Goal: Task Accomplishment & Management: Manage account settings

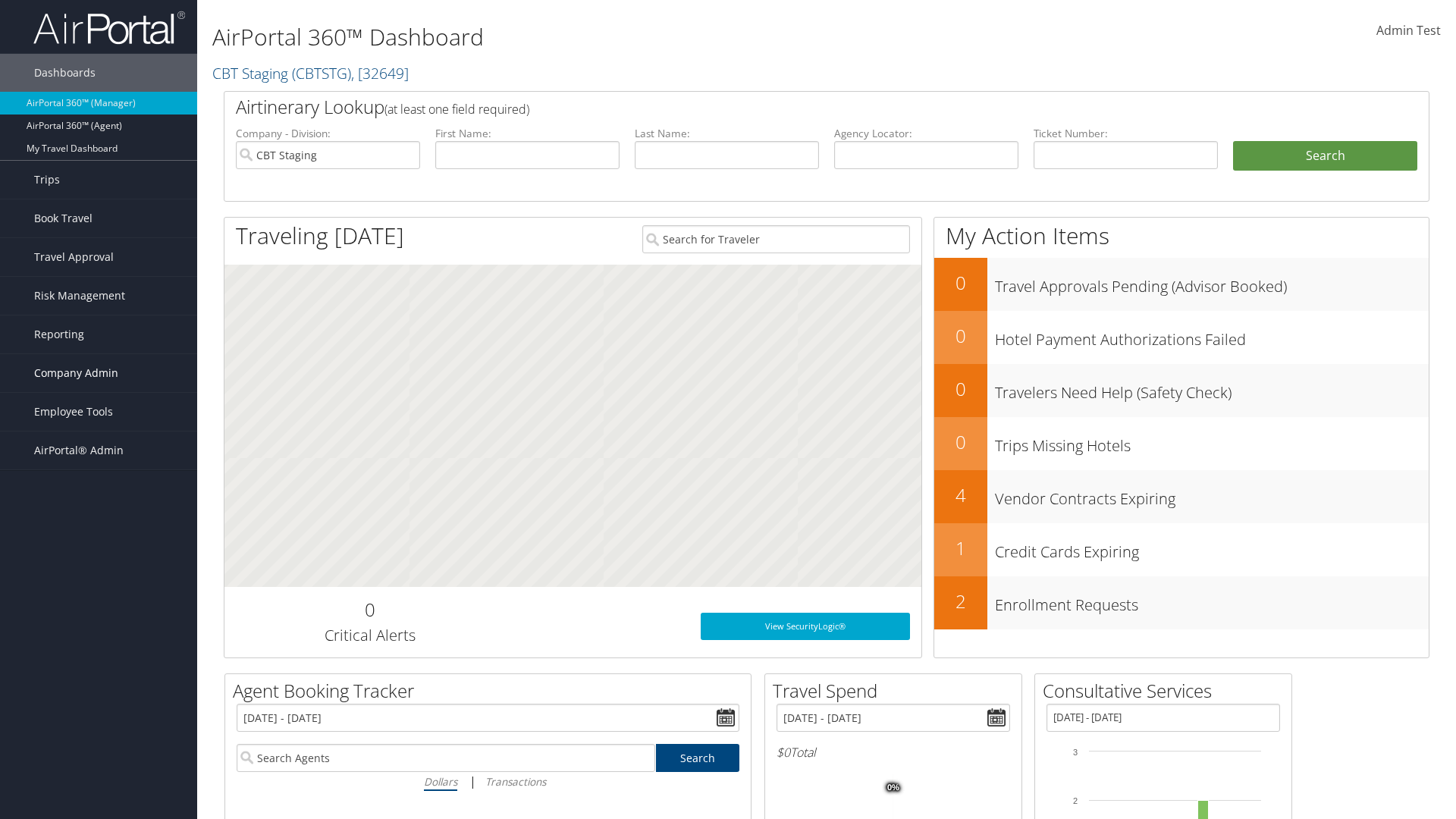
click at [99, 373] on span "Company Admin" at bounding box center [76, 373] width 84 height 38
click at [0, 0] on link "People" at bounding box center [0, 0] width 0 height 0
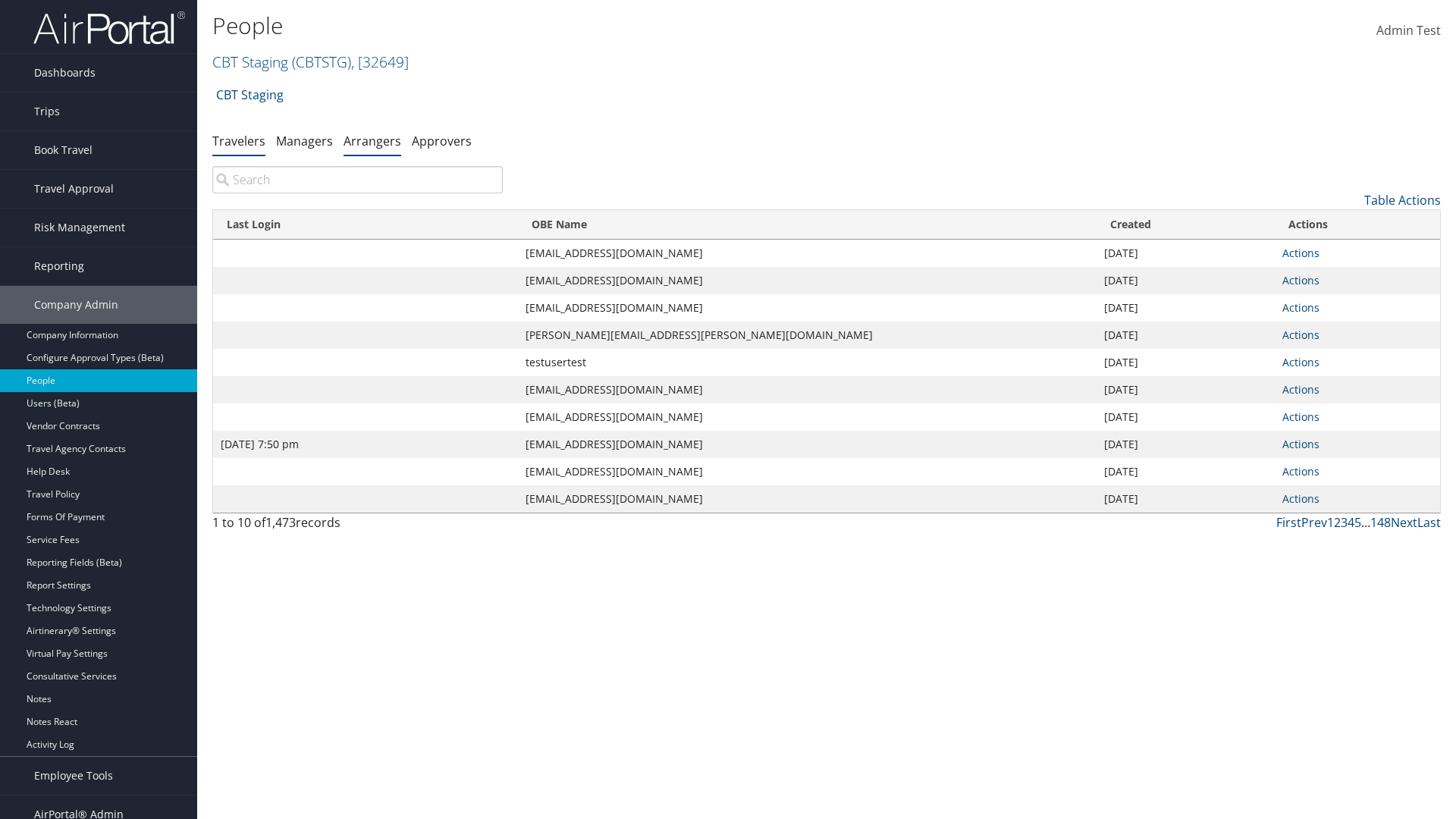
click at [373, 140] on link "Arrangers" at bounding box center [372, 141] width 57 height 17
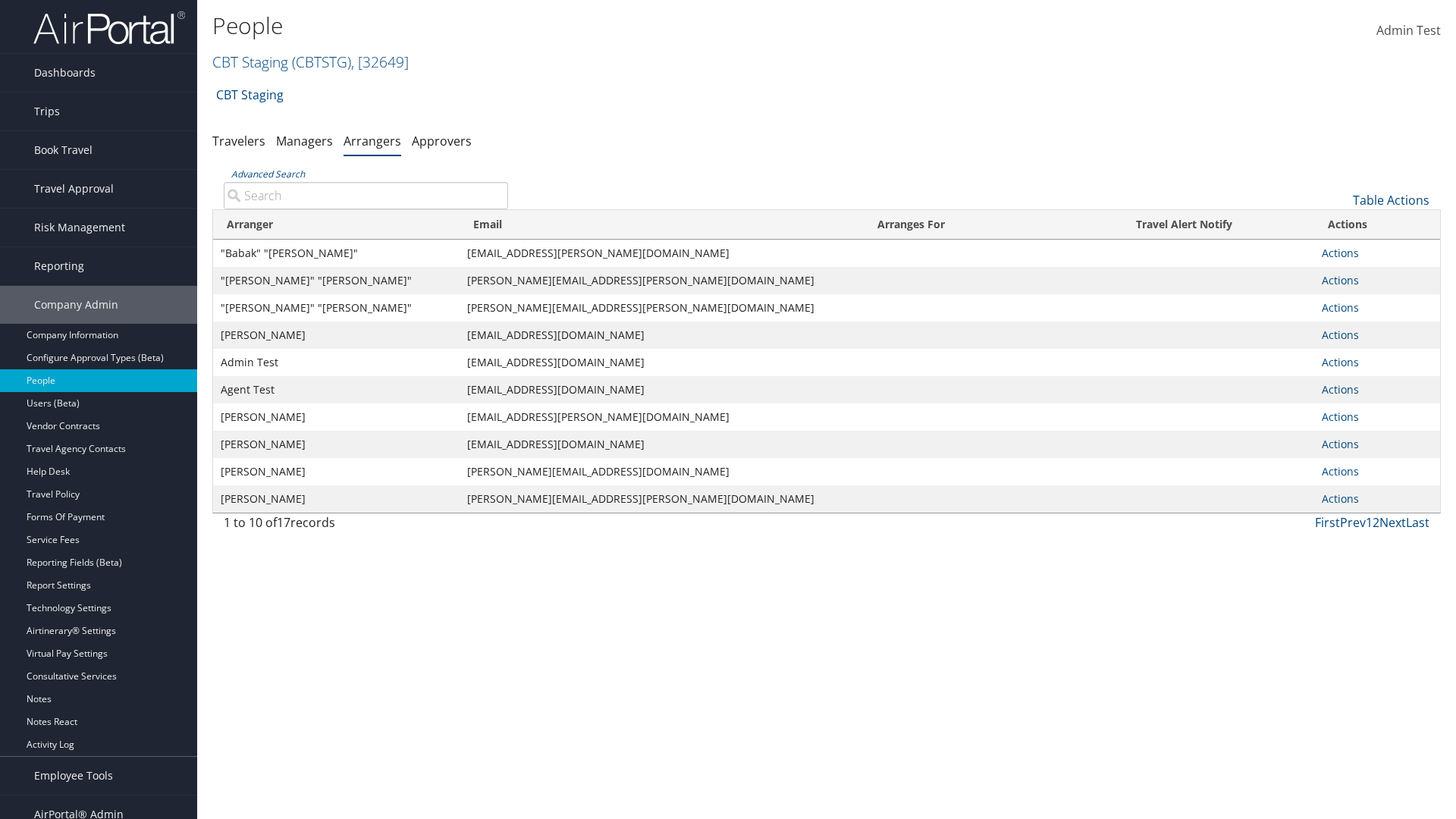
click at [365, 195] on input "Advanced Search" at bounding box center [365, 195] width 284 height 27
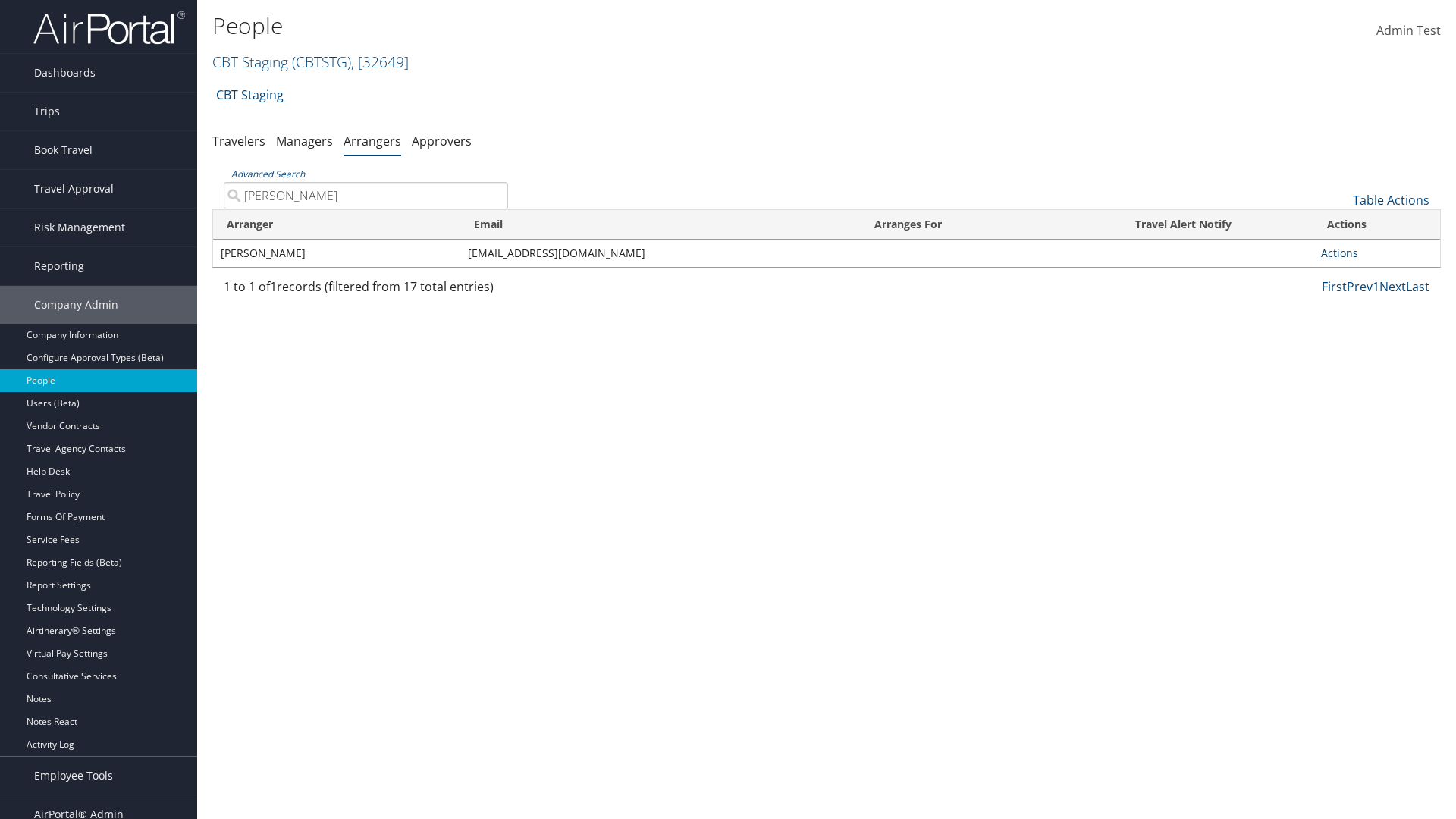
type input "[PERSON_NAME]"
click at [1339, 253] on link "Actions" at bounding box center [1340, 253] width 38 height 14
click at [1356, 353] on link "Delete" at bounding box center [1356, 352] width 70 height 25
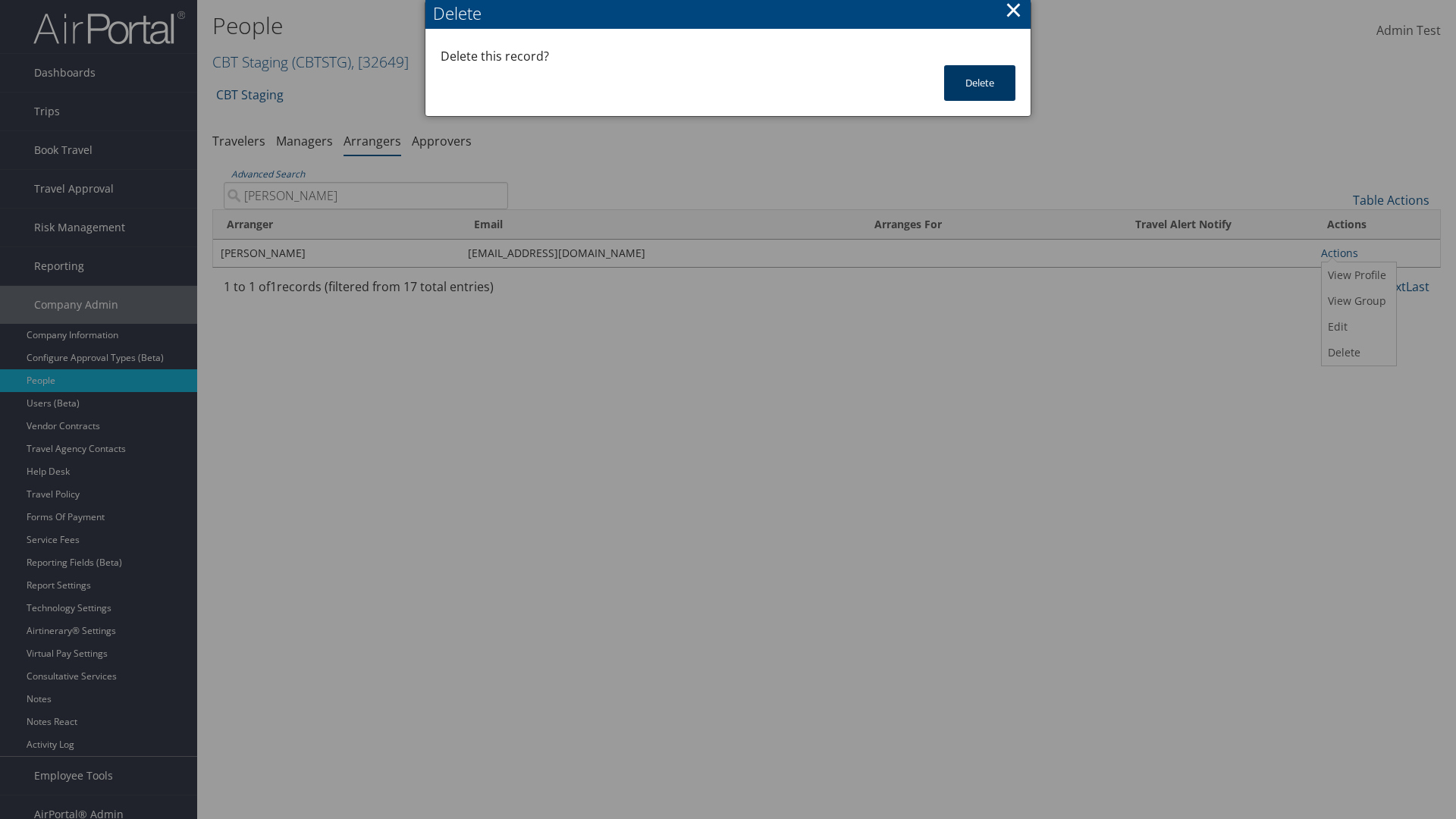
click at [980, 83] on button "Delete" at bounding box center [980, 83] width 71 height 36
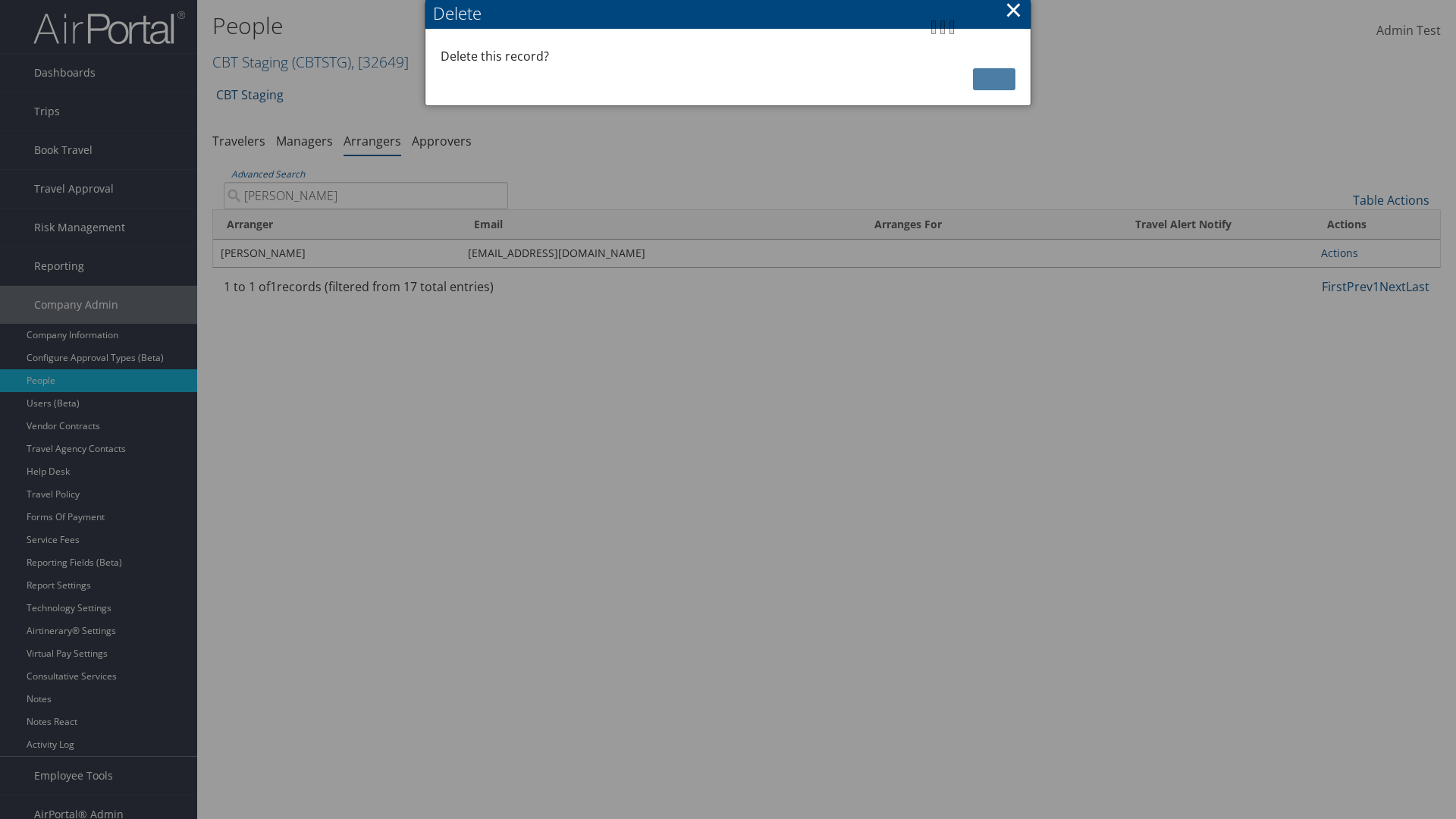
scroll to position [15, 0]
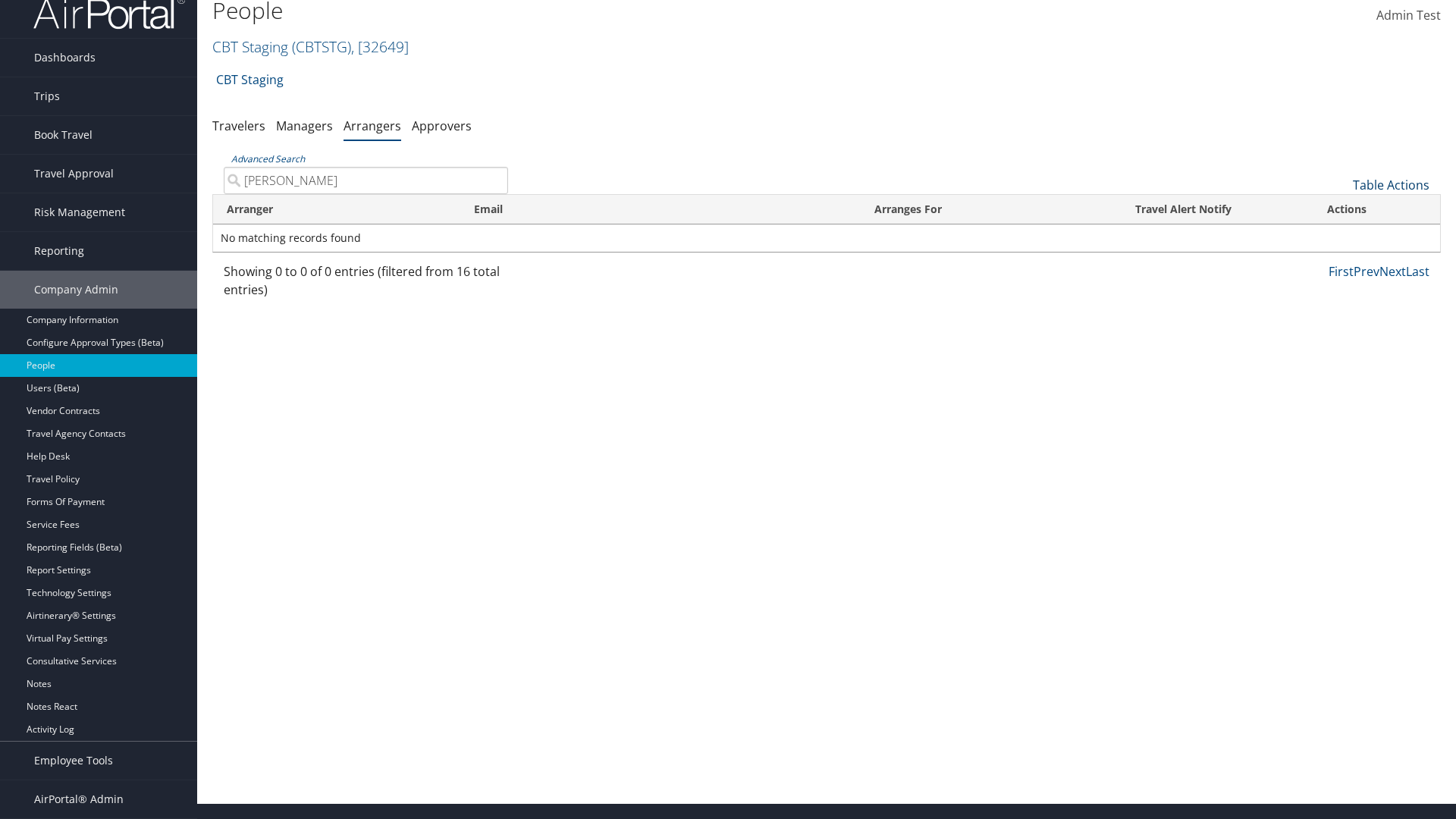
click at [1390, 185] on link "Table Actions" at bounding box center [1391, 185] width 77 height 17
click at [1340, 209] on link "Add An Arranger" at bounding box center [1340, 208] width 199 height 25
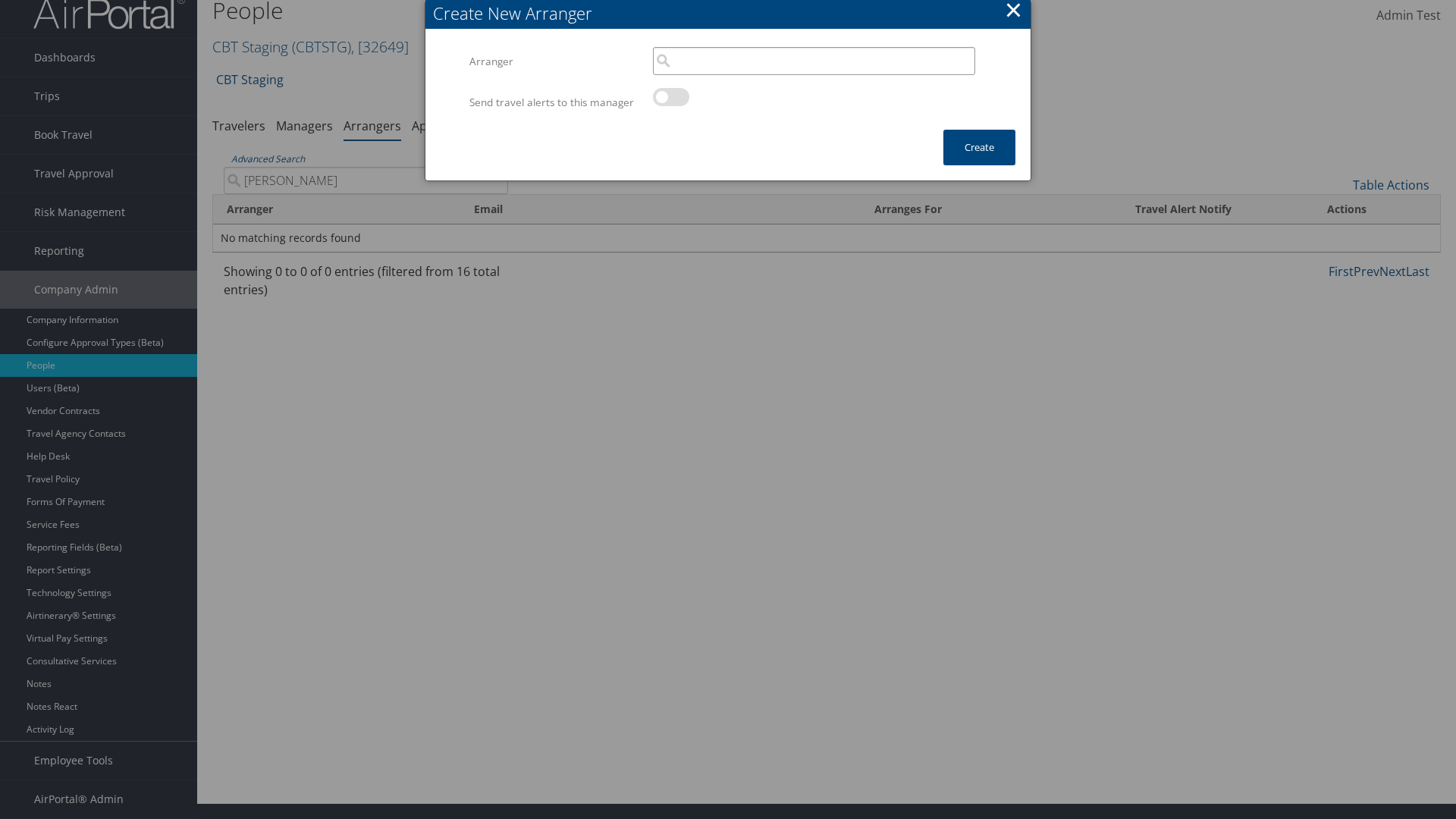
click at [814, 45] on div "Arranger Multiple values The selected items contain different values for this i…" at bounding box center [728, 81] width 605 height 98
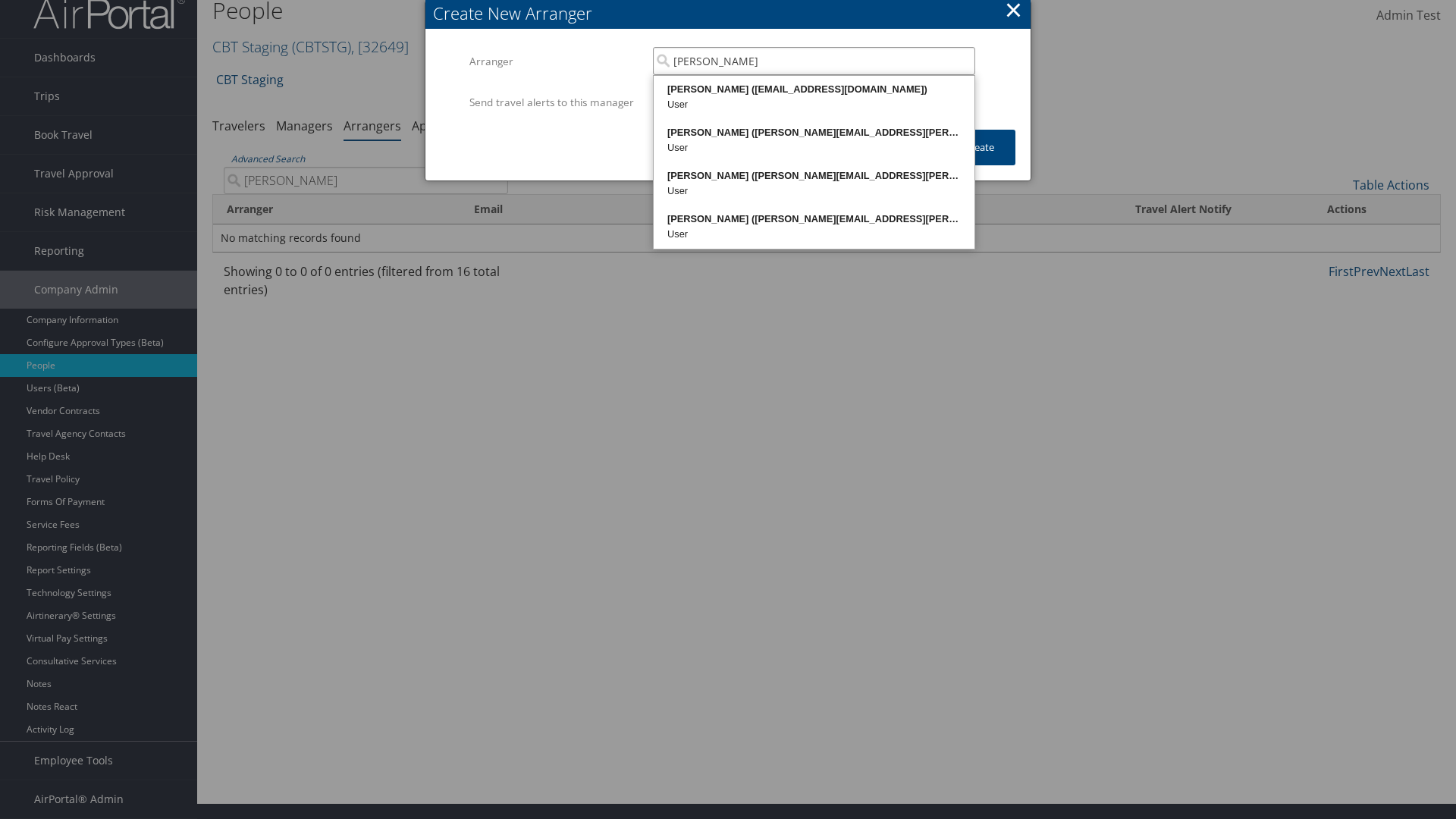
click at [814, 89] on div "AARON ADAMS (20768968@test898661.com)" at bounding box center [814, 89] width 316 height 15
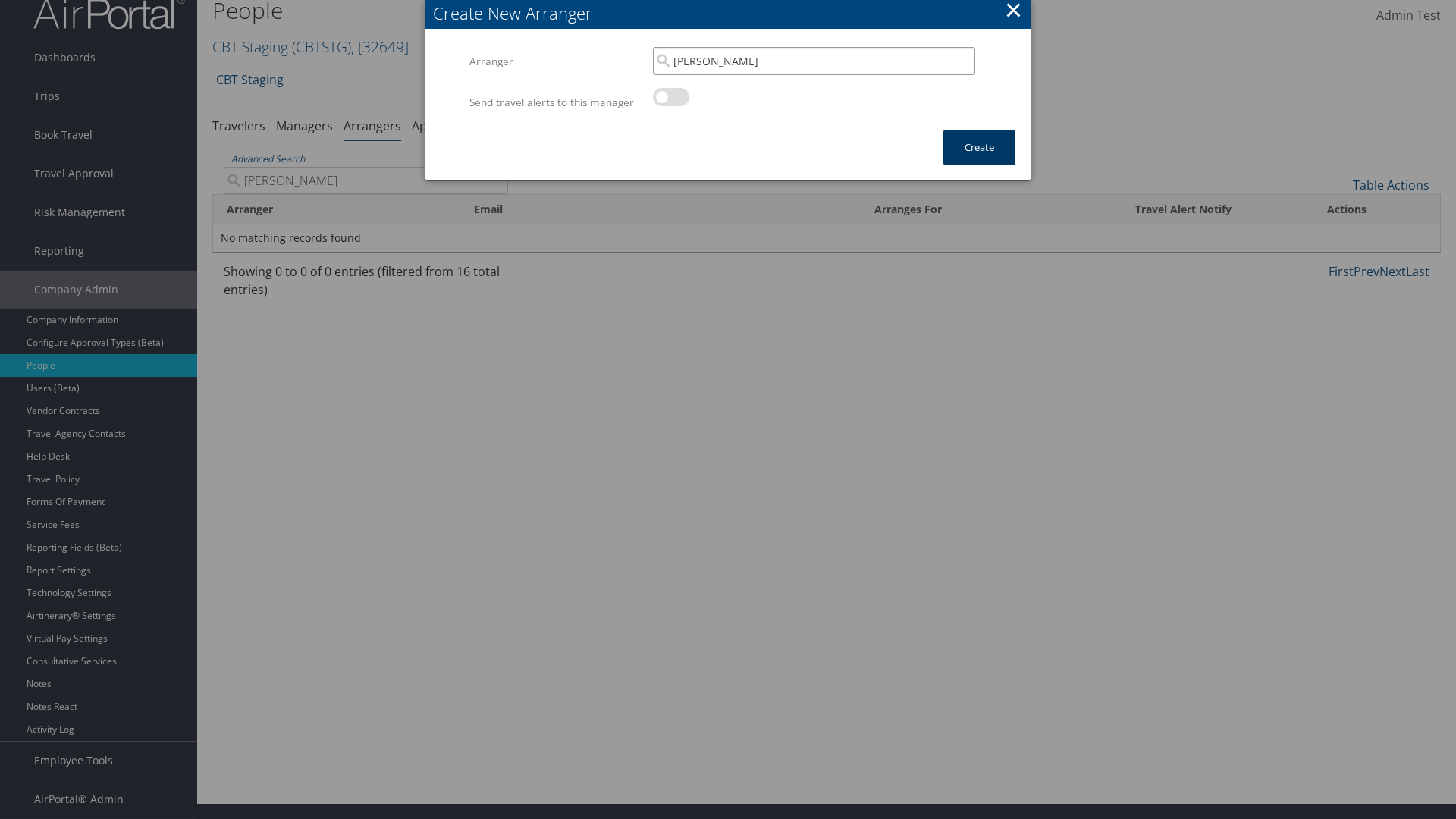
type input "AARON ADAMS"
click at [979, 162] on button "Create" at bounding box center [979, 147] width 72 height 36
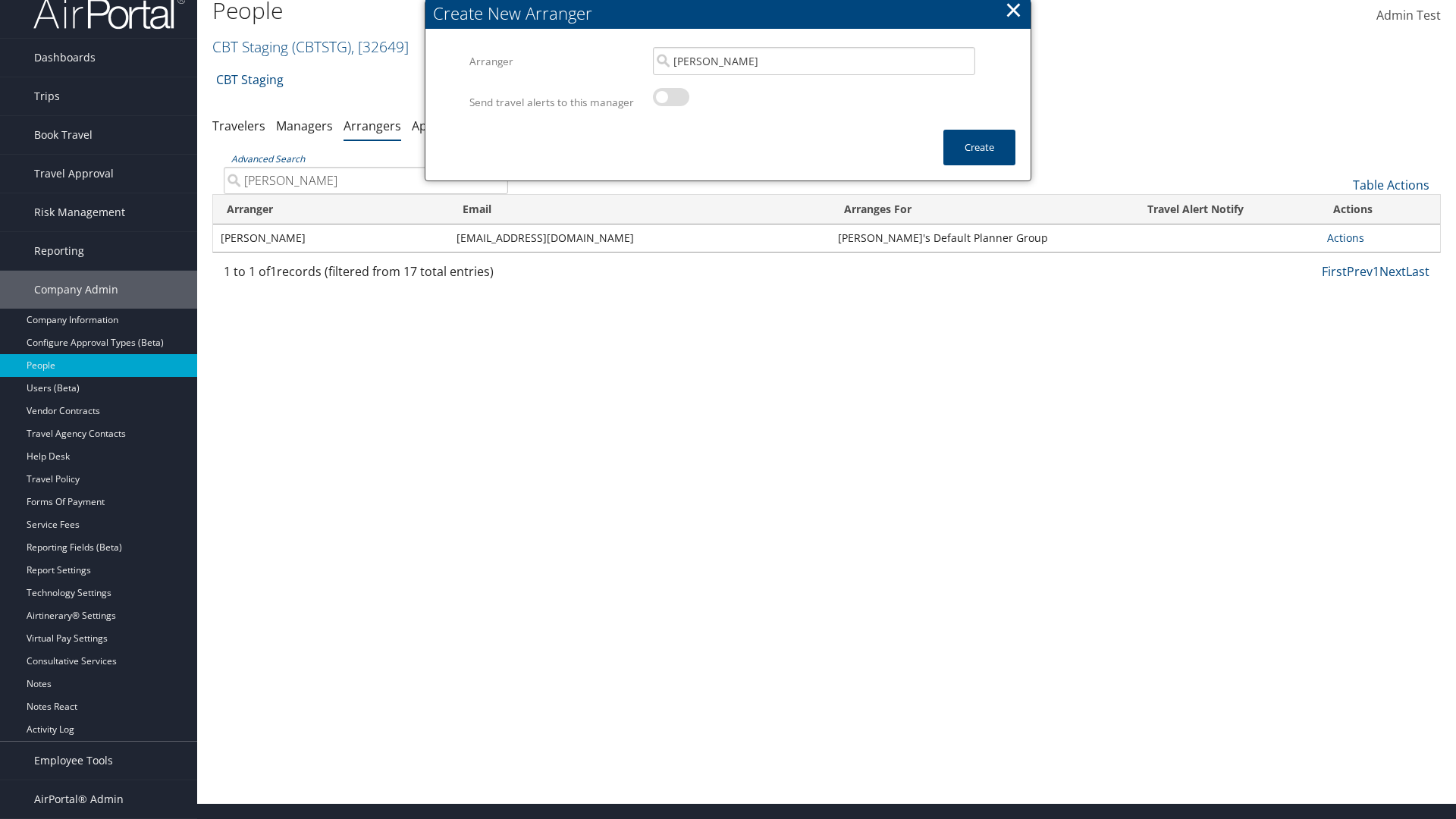
click at [365, 179] on input "AARON ADAMS" at bounding box center [365, 180] width 284 height 27
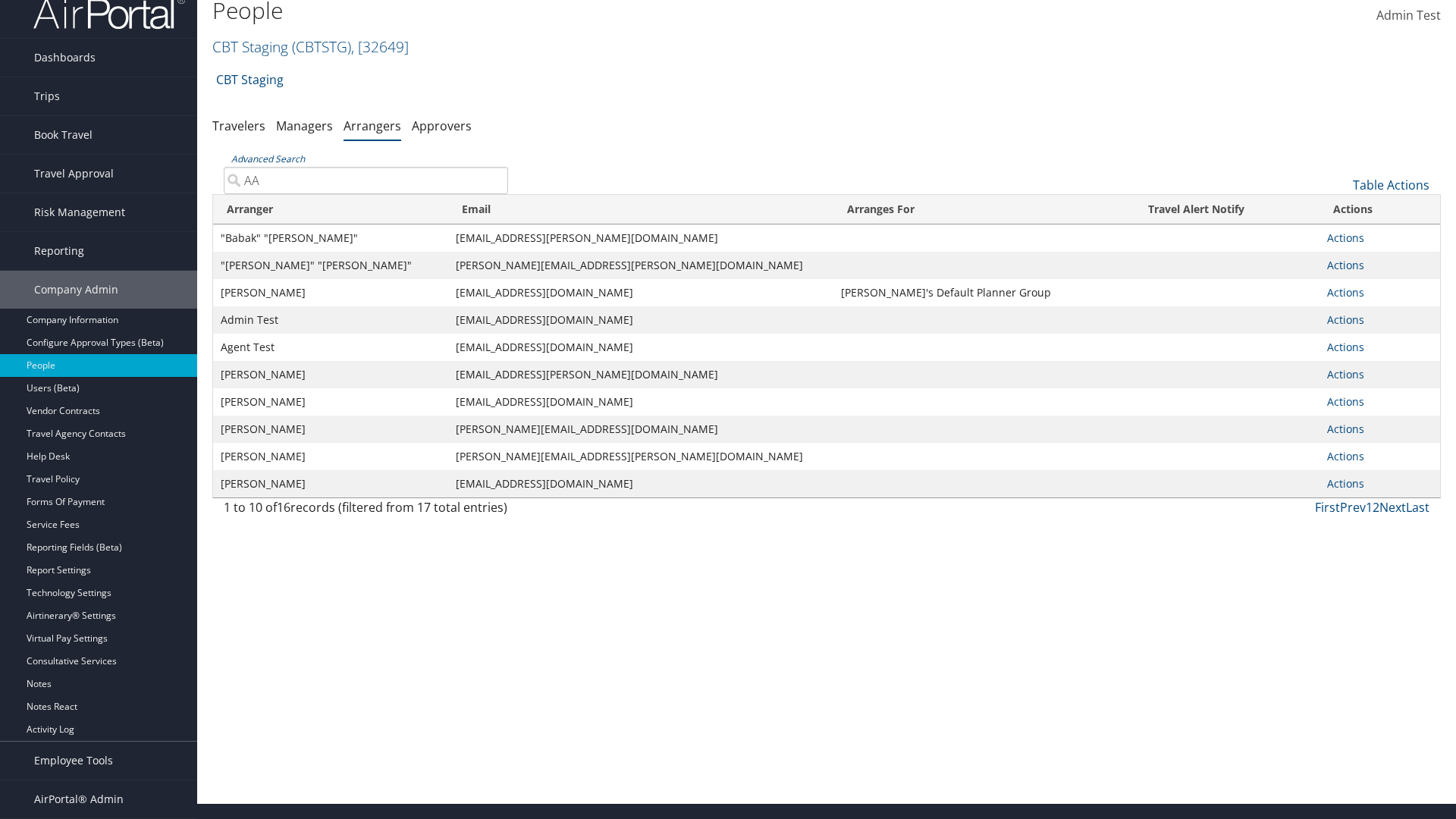
type input "AAR"
